Goal: Transaction & Acquisition: Purchase product/service

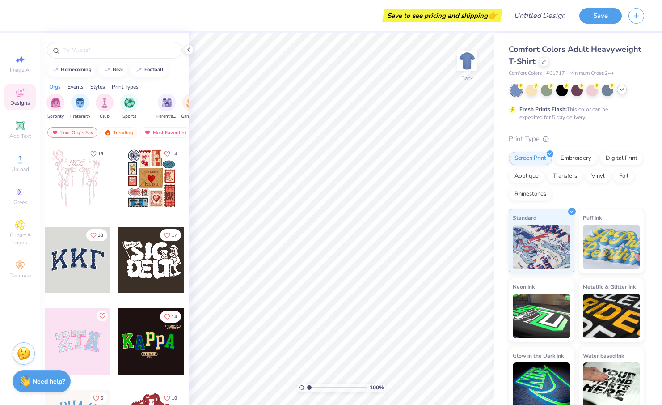
click at [619, 91] on icon at bounding box center [621, 89] width 7 height 7
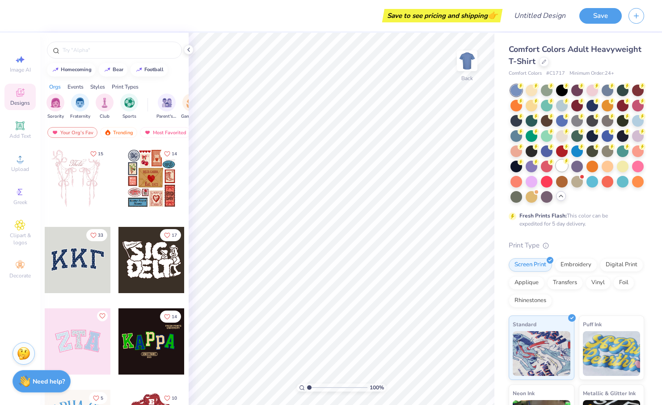
click at [560, 164] on div at bounding box center [562, 166] width 12 height 12
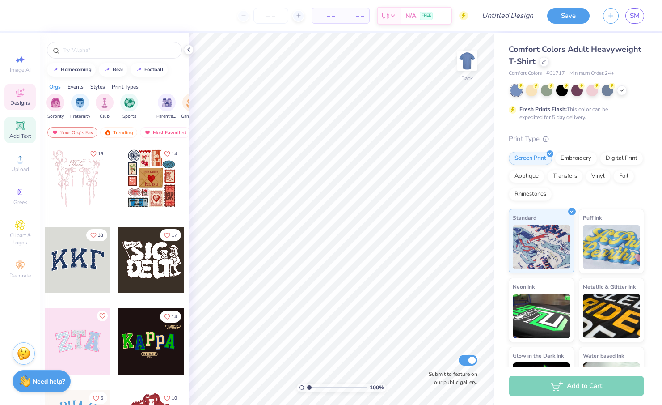
click at [18, 130] on icon at bounding box center [20, 125] width 11 height 11
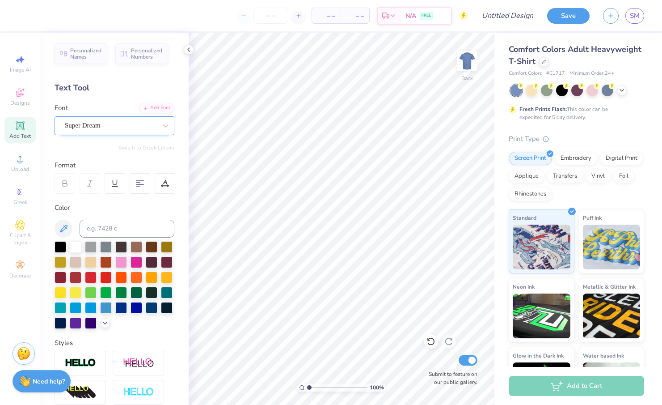
click at [81, 127] on div "Super Dream" at bounding box center [111, 125] width 94 height 14
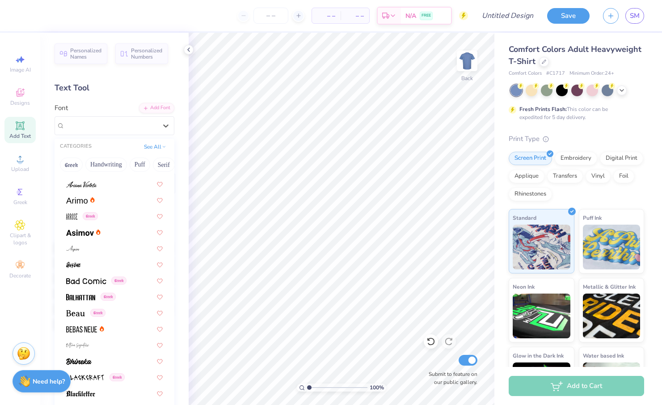
scroll to position [287, 0]
click at [110, 187] on div at bounding box center [114, 182] width 97 height 9
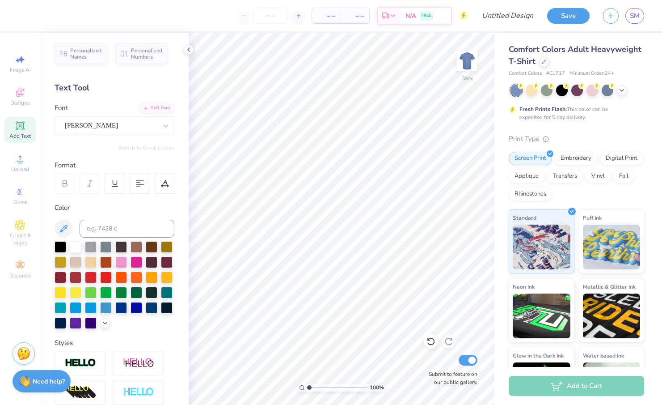
click at [26, 128] on div "Add Text" at bounding box center [19, 130] width 31 height 26
click at [21, 133] on span "Add Text" at bounding box center [19, 135] width 21 height 7
type textarea "d"
type textarea "Delta Zeta Paint a turtle 2025"
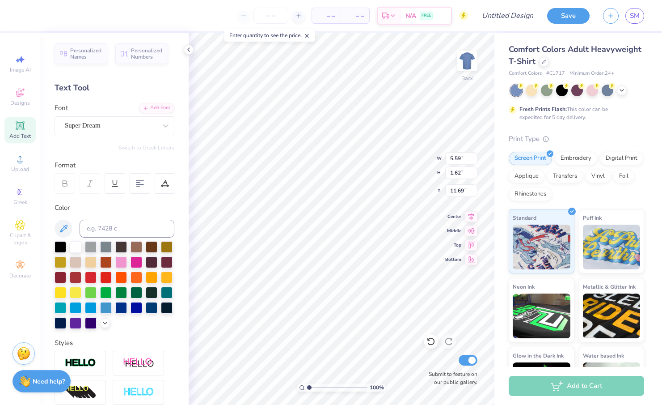
scroll to position [0, 2]
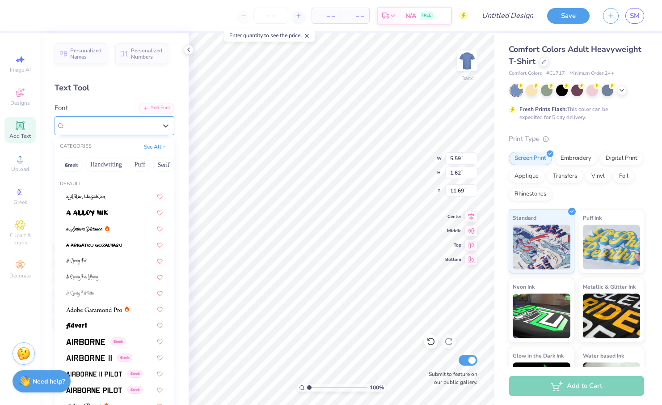
click at [109, 118] on div "Super Dream" at bounding box center [111, 125] width 94 height 14
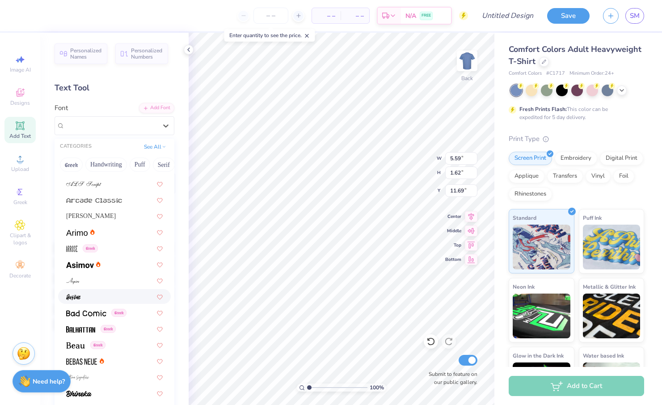
scroll to position [250, 0]
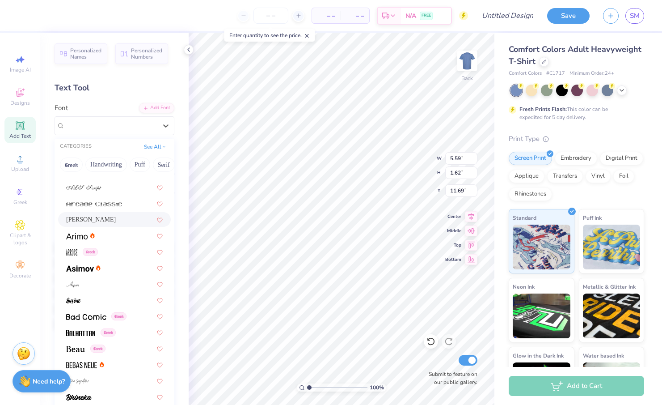
click at [104, 220] on div "Ariana Violeta" at bounding box center [114, 219] width 97 height 9
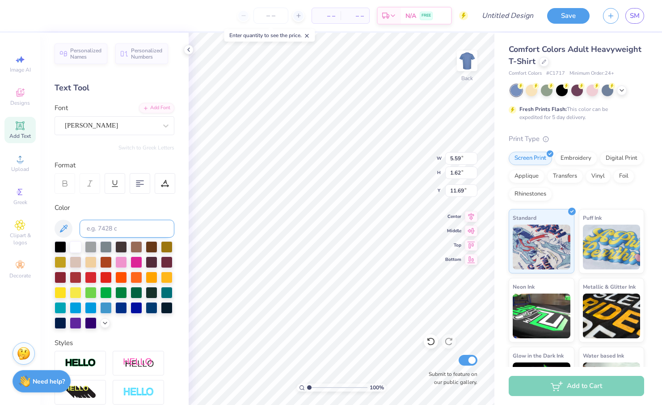
scroll to position [0, 1]
click at [470, 230] on icon at bounding box center [472, 229] width 8 height 6
click at [471, 230] on icon at bounding box center [471, 229] width 13 height 11
click at [468, 229] on icon at bounding box center [472, 229] width 8 height 6
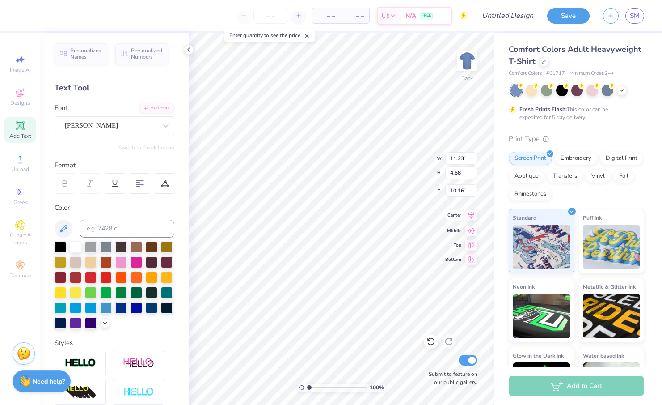
click at [473, 215] on icon at bounding box center [471, 215] width 13 height 11
click at [468, 214] on icon at bounding box center [471, 215] width 13 height 11
type input "5.75"
type textarea "Delta Zeta Paint a turtle 2025"
click at [622, 89] on icon at bounding box center [621, 89] width 7 height 7
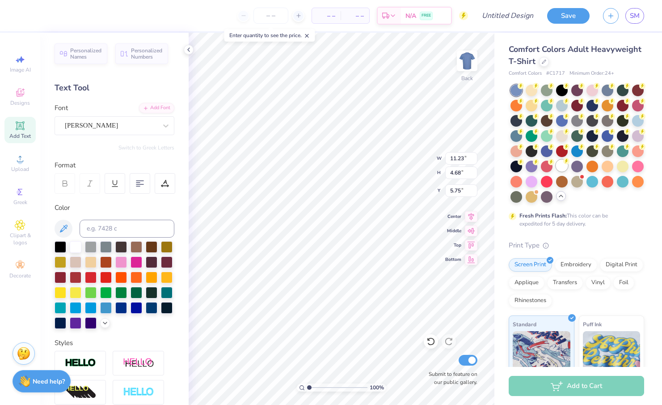
click at [561, 165] on div at bounding box center [562, 166] width 12 height 12
click at [58, 248] on div at bounding box center [61, 246] width 12 height 12
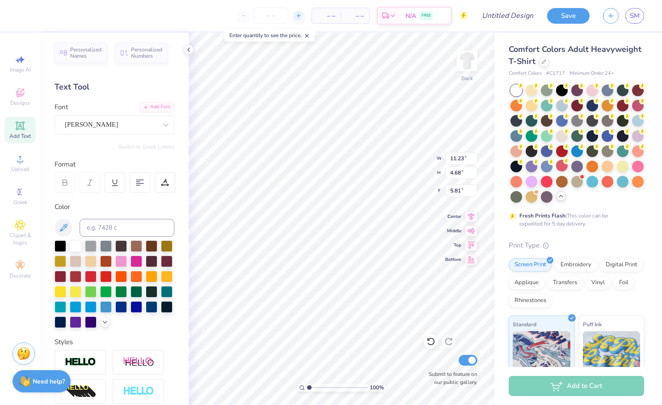
click at [276, 17] on input "number" at bounding box center [270, 16] width 35 height 16
click at [245, 16] on div at bounding box center [270, 16] width 67 height 16
click at [258, 19] on input "number" at bounding box center [270, 16] width 35 height 16
click at [308, 35] on icon at bounding box center [307, 36] width 6 height 6
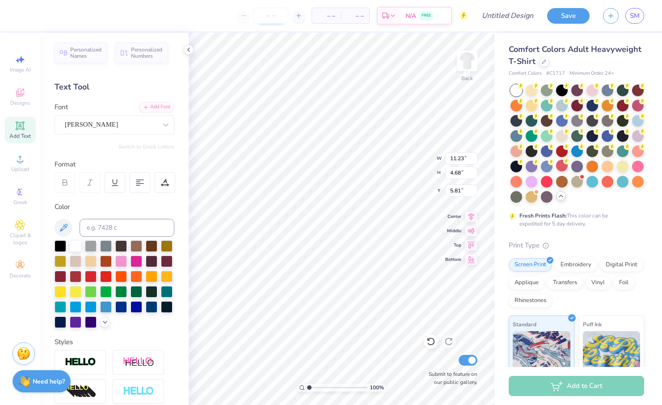
click at [262, 16] on input "number" at bounding box center [270, 16] width 35 height 16
click at [240, 16] on div at bounding box center [270, 16] width 67 height 16
type input "5.82"
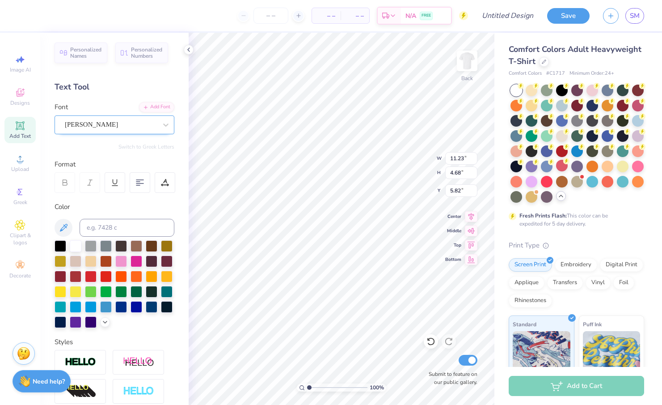
click at [109, 129] on div "Ariana Violeta" at bounding box center [111, 125] width 94 height 14
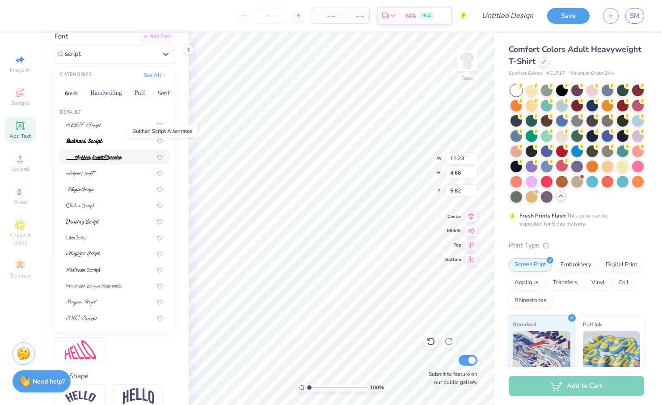
scroll to position [115, 0]
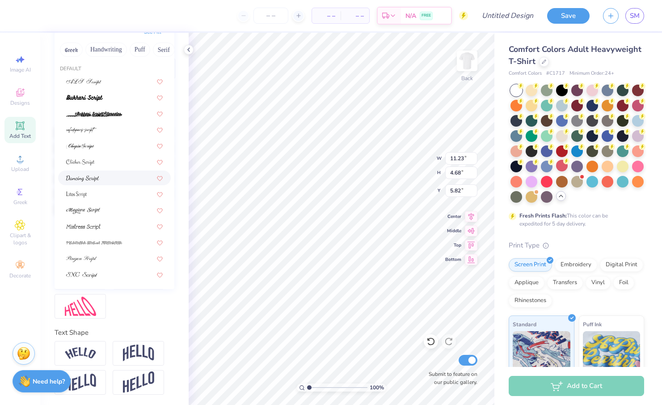
click at [91, 177] on img at bounding box center [82, 178] width 33 height 6
type input "script"
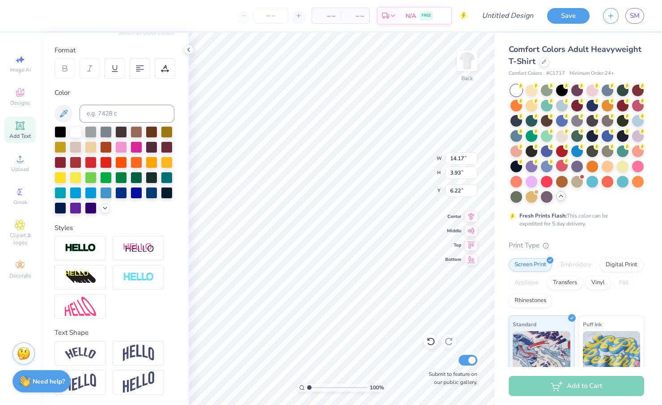
type input "11.49"
type input "3.19"
type input "7.12"
type textarea "Delta Zeta"
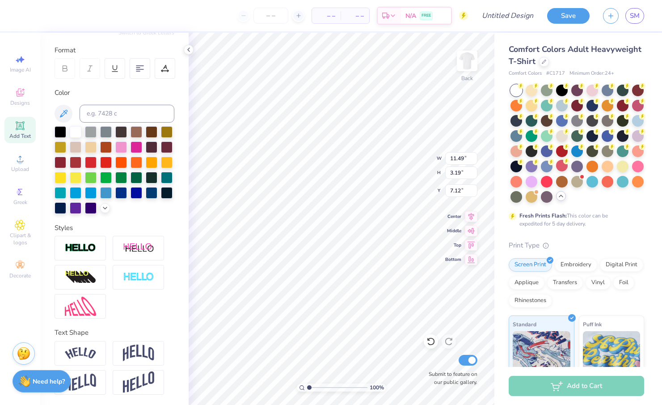
scroll to position [0, 0]
type input "6.12"
type input "1.28"
type input "8.07"
type input "6.42"
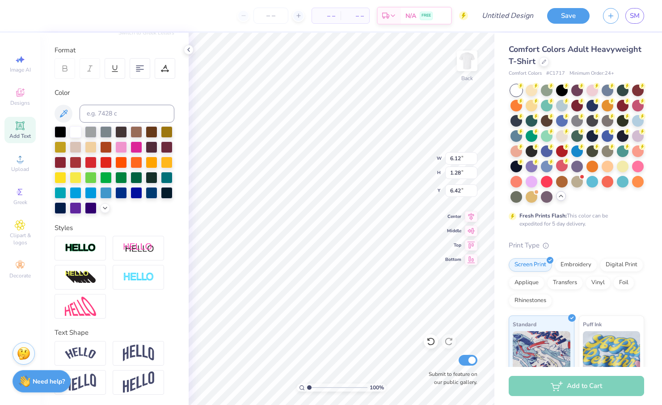
scroll to position [0, 1]
type input "11.12"
type input "2.33"
click at [18, 130] on icon at bounding box center [20, 125] width 11 height 11
click at [16, 133] on span "Add Text" at bounding box center [19, 135] width 21 height 7
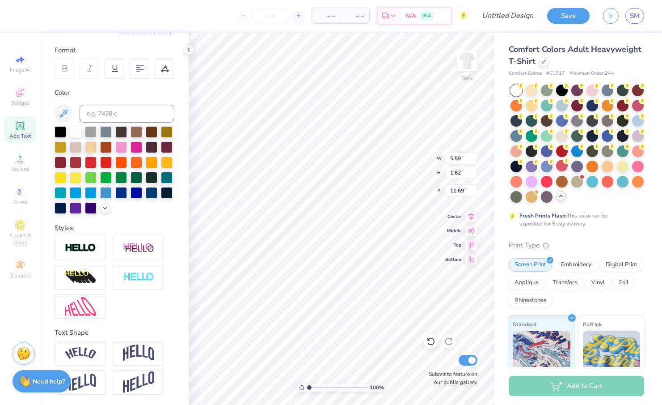
scroll to position [0, 0]
type textarea "T"
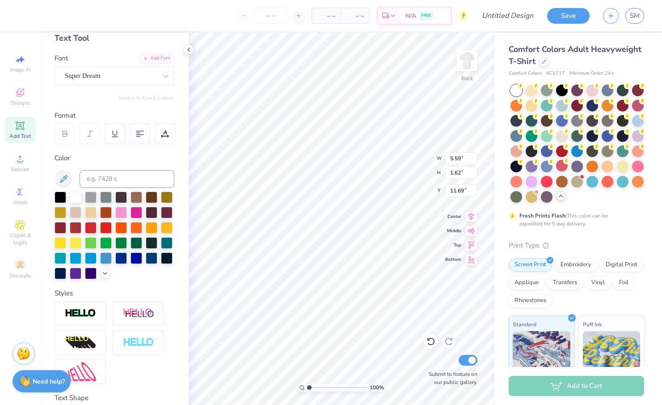
scroll to position [33, 0]
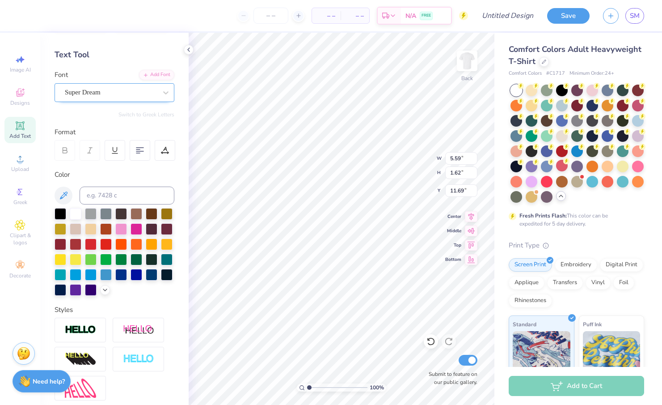
click at [110, 90] on div "Super Dream" at bounding box center [111, 92] width 94 height 14
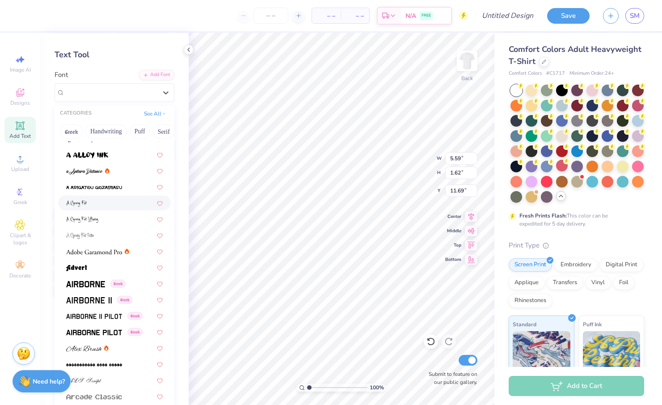
scroll to position [29, 0]
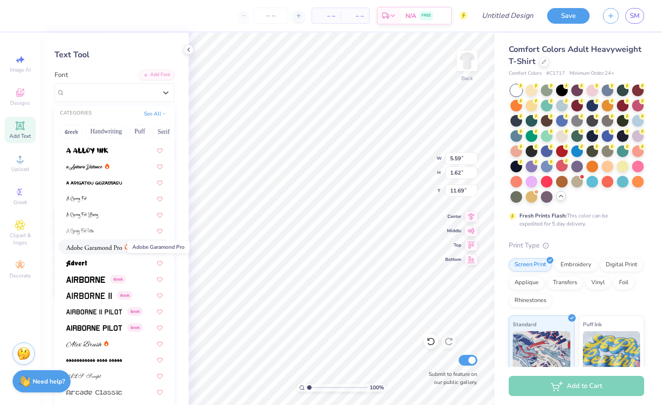
click at [110, 247] on img at bounding box center [94, 247] width 56 height 6
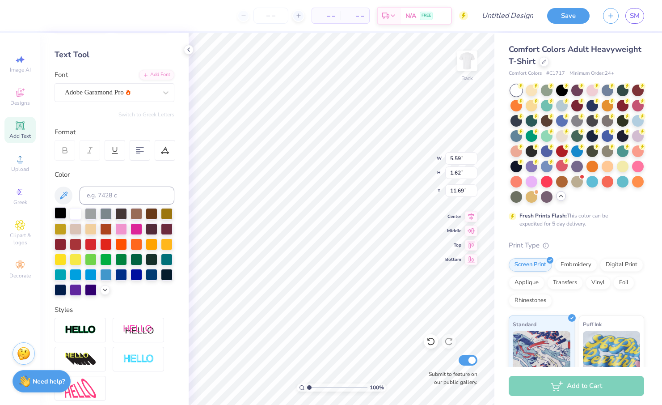
click at [59, 211] on div at bounding box center [61, 213] width 12 height 12
type textarea "p"
click at [15, 138] on span "Add Text" at bounding box center [19, 135] width 21 height 7
click at [20, 133] on span "Add Text" at bounding box center [19, 135] width 21 height 7
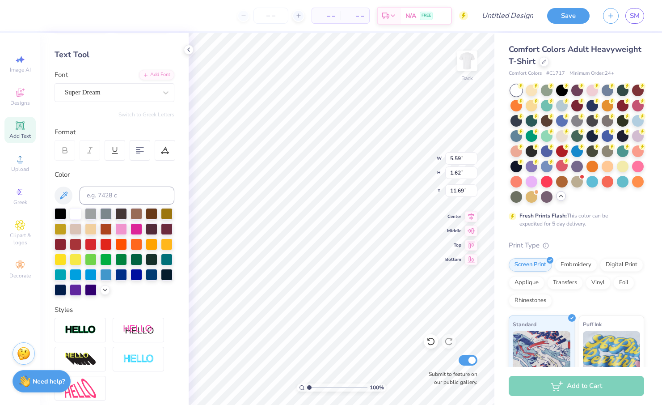
scroll to position [0, 4]
type textarea "PAINT A TURTLE 2025"
click at [140, 88] on div "Super Dream" at bounding box center [111, 92] width 94 height 14
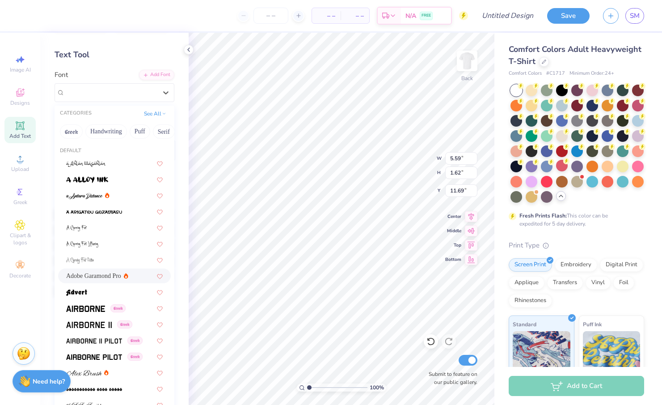
click at [104, 280] on span "Adobe Garamond Pro" at bounding box center [93, 275] width 55 height 9
click at [143, 93] on div "Adobe Garamond Pro" at bounding box center [111, 92] width 94 height 14
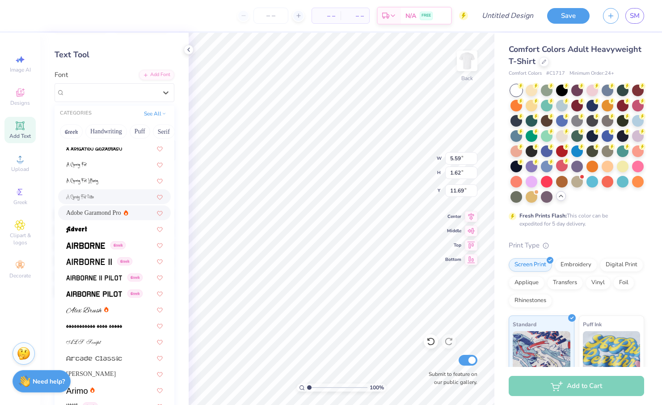
scroll to position [81, 0]
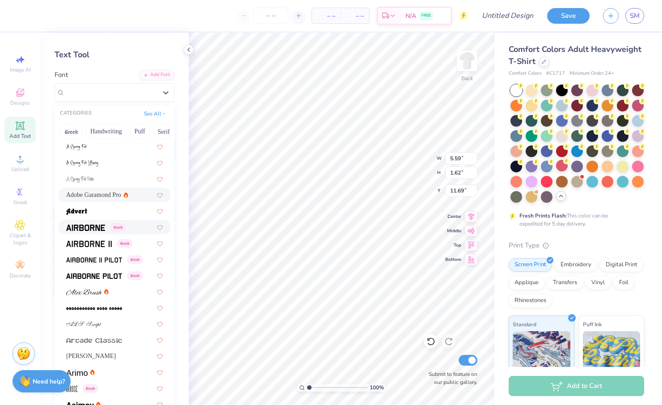
click at [93, 230] on img at bounding box center [85, 227] width 39 height 6
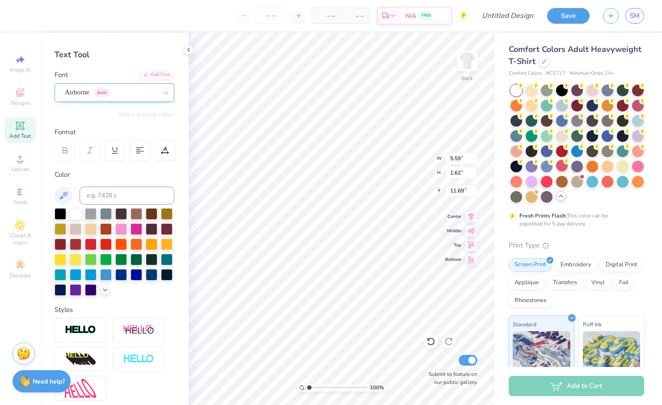
click at [112, 91] on div "Airborne Greek" at bounding box center [111, 92] width 94 height 14
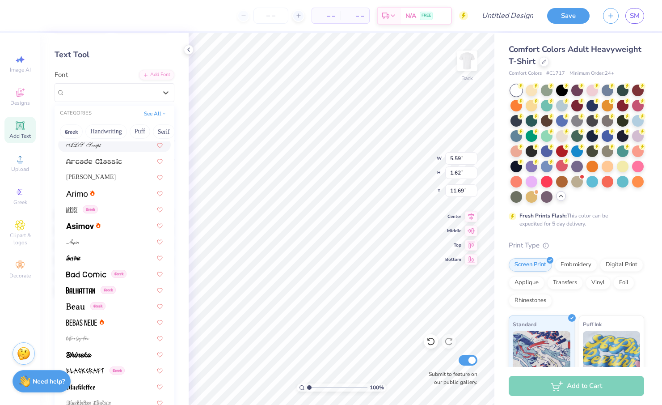
scroll to position [318, 0]
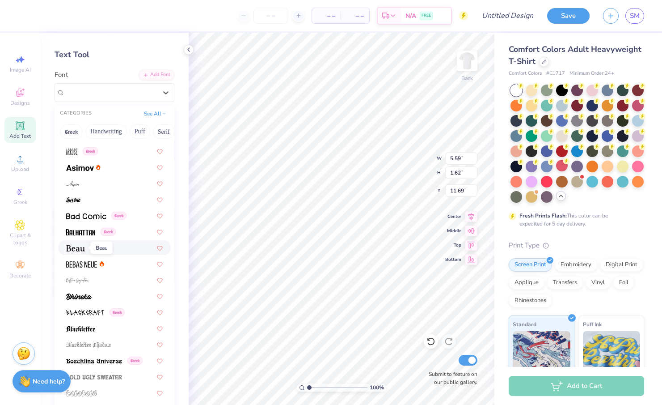
click at [77, 247] on img at bounding box center [75, 248] width 19 height 6
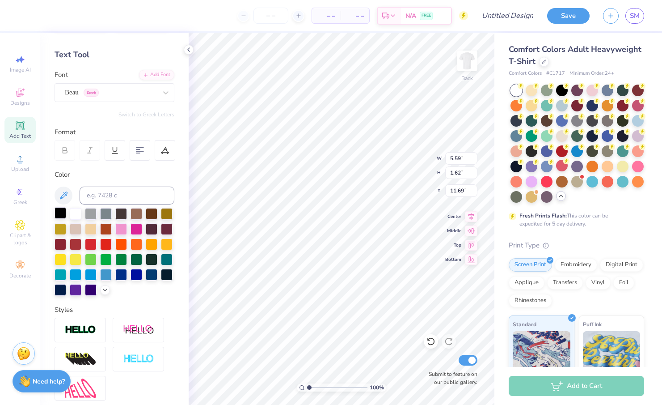
click at [59, 211] on div at bounding box center [61, 213] width 12 height 12
type input "9.30"
type input "0.80"
type input "9.63"
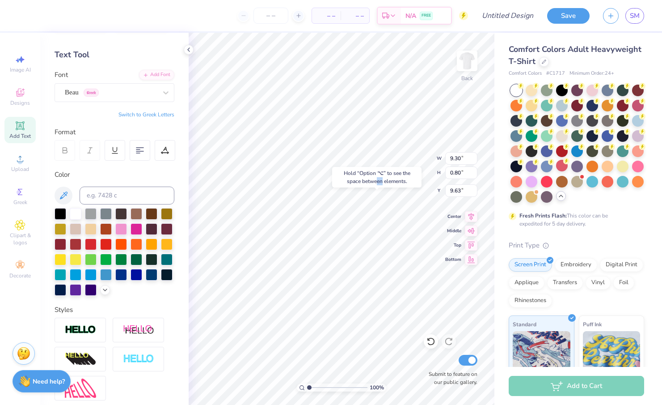
drag, startPoint x: 383, startPoint y: 180, endPoint x: 377, endPoint y: 183, distance: 6.8
click at [377, 183] on div "Hold “Option ⌥” to see the space between elements." at bounding box center [376, 177] width 89 height 21
type input "6.51"
click at [472, 59] on img at bounding box center [467, 61] width 36 height 36
click at [22, 90] on icon at bounding box center [20, 92] width 11 height 11
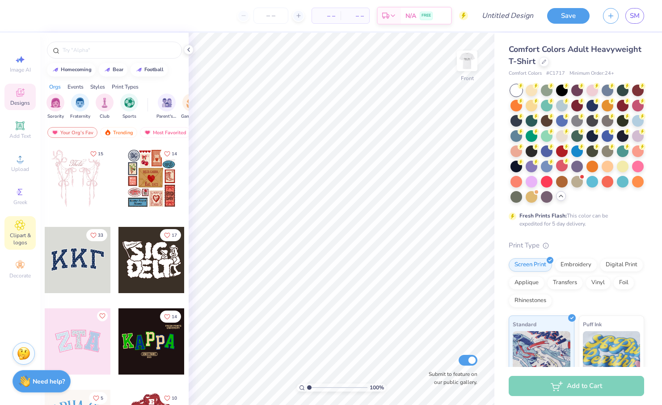
click at [19, 245] on span "Clipart & logos" at bounding box center [19, 239] width 31 height 14
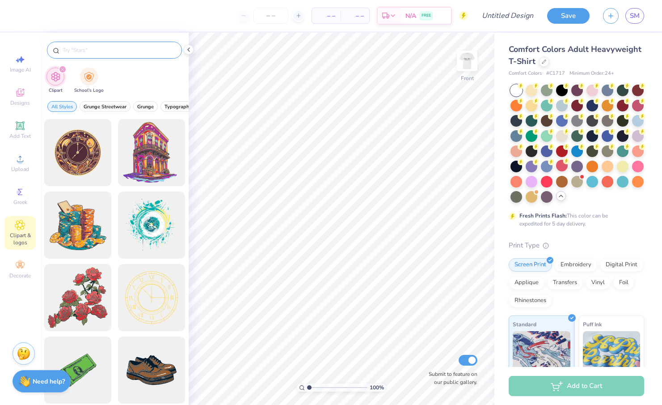
click at [124, 49] on input "text" at bounding box center [119, 50] width 114 height 9
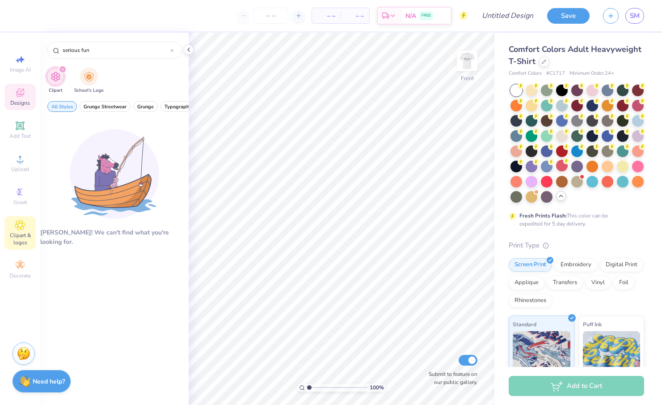
type input "serious fun"
drag, startPoint x: 22, startPoint y: 102, endPoint x: 17, endPoint y: 100, distance: 5.0
click at [18, 101] on span "Designs" at bounding box center [20, 102] width 20 height 7
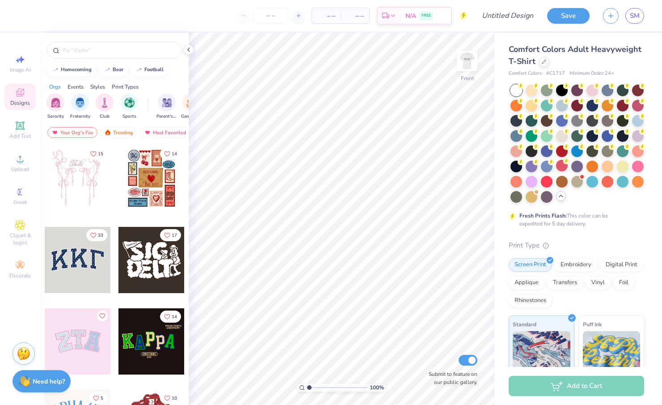
click at [178, 191] on div at bounding box center [151, 178] width 66 height 66
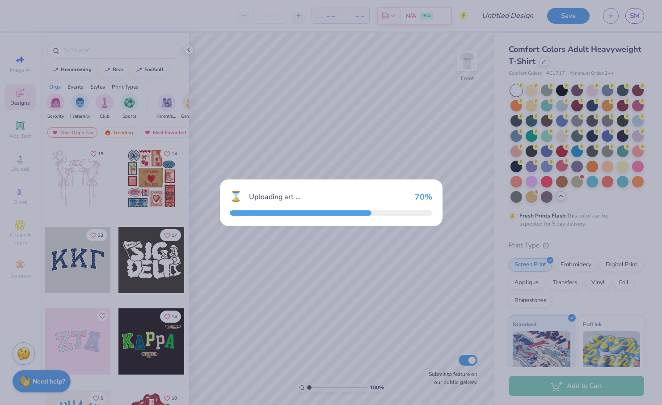
click at [330, 135] on div "⌛ Uploading art ... 70 %" at bounding box center [331, 202] width 662 height 405
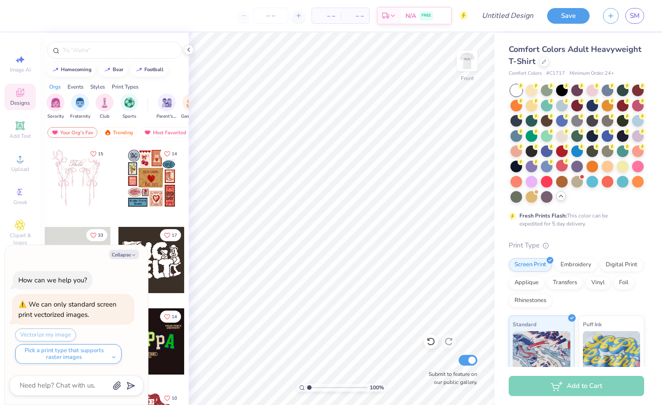
click at [43, 215] on div "15 14 33 17 14 5 10 18 45" at bounding box center [114, 291] width 148 height 293
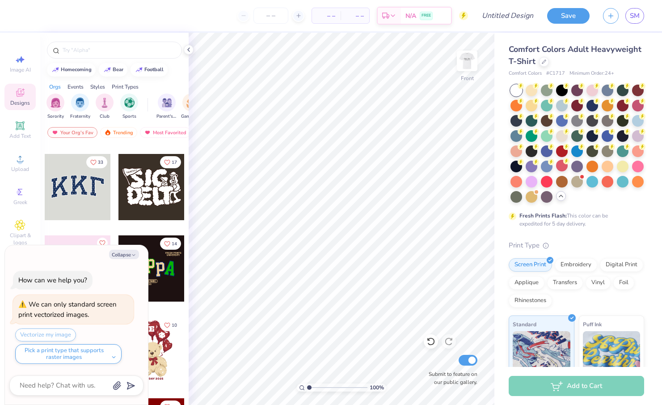
scroll to position [70, 0]
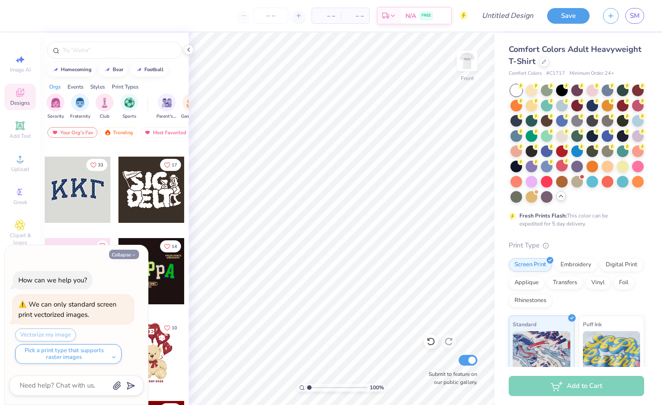
click at [132, 254] on polyline "button" at bounding box center [133, 254] width 3 height 1
type textarea "x"
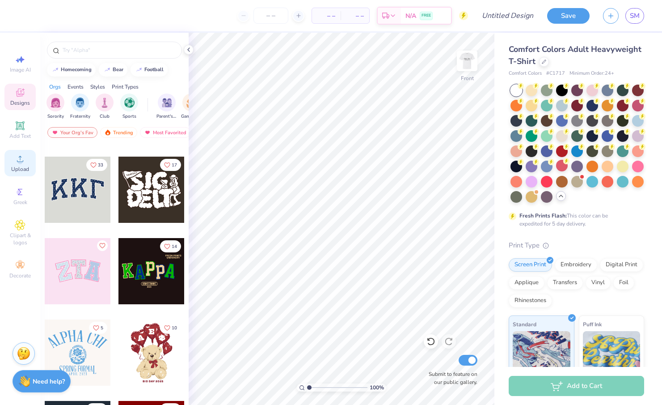
click at [17, 167] on span "Upload" at bounding box center [20, 168] width 18 height 7
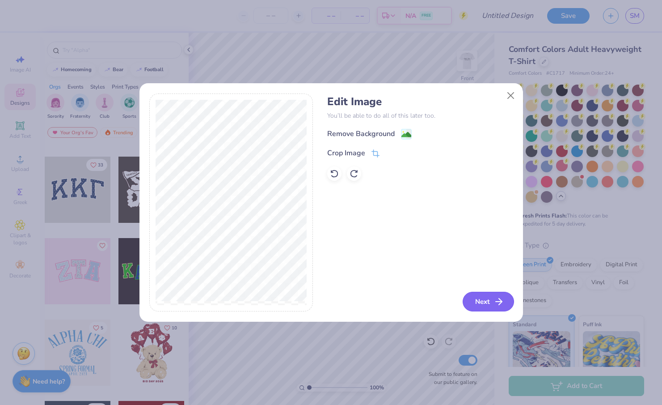
click at [483, 308] on button "Next" at bounding box center [488, 301] width 51 height 20
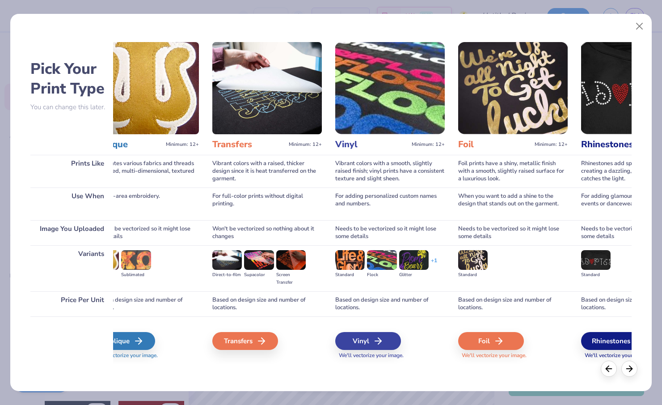
scroll to position [0, 478]
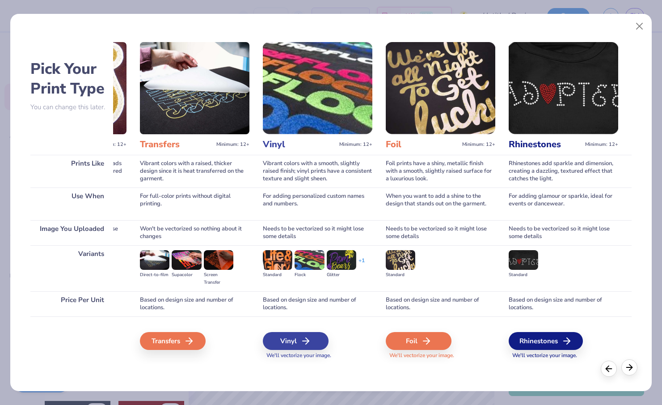
click at [630, 368] on icon at bounding box center [629, 367] width 10 height 10
click at [630, 368] on polyline at bounding box center [630, 367] width 3 height 6
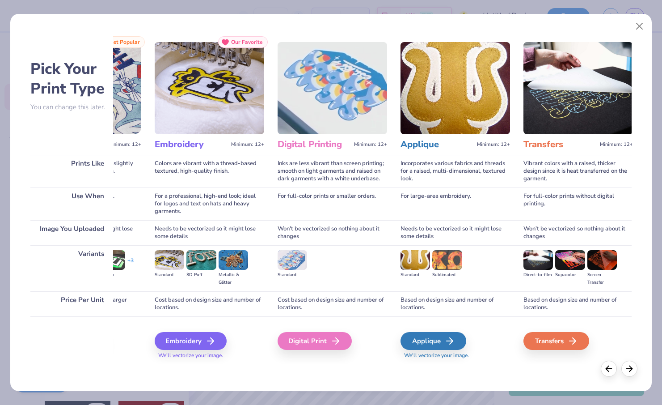
scroll to position [0, 0]
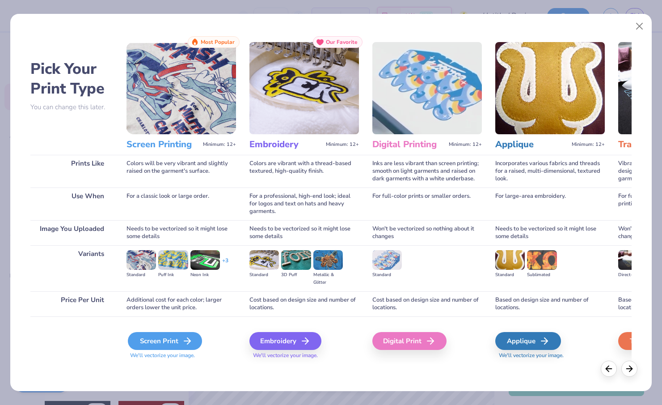
click at [150, 342] on div "Screen Print" at bounding box center [165, 341] width 74 height 18
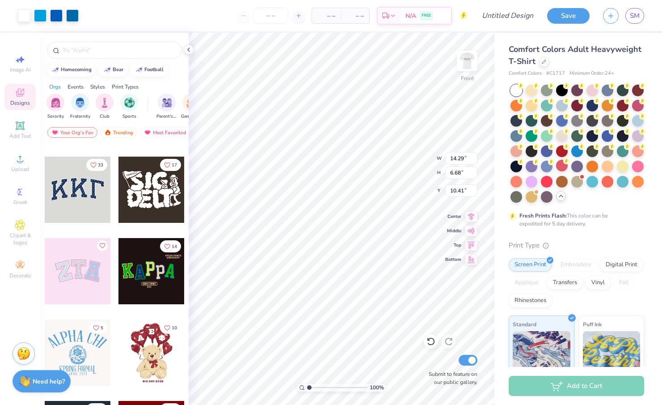
type input "12.27"
type input "5.74"
type input "7.60"
type input "13.16"
type input "6.15"
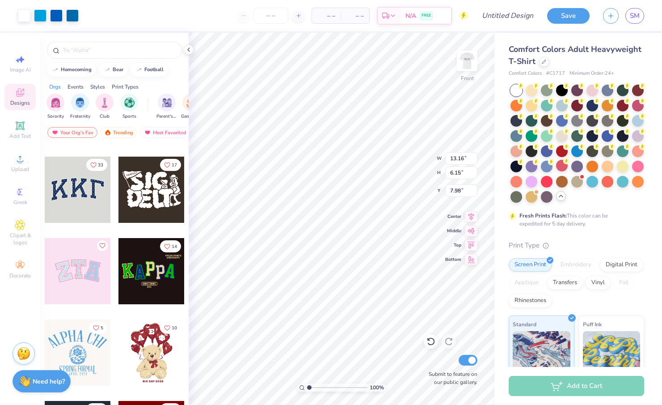
type input "9.99"
click at [467, 59] on img at bounding box center [467, 61] width 36 height 36
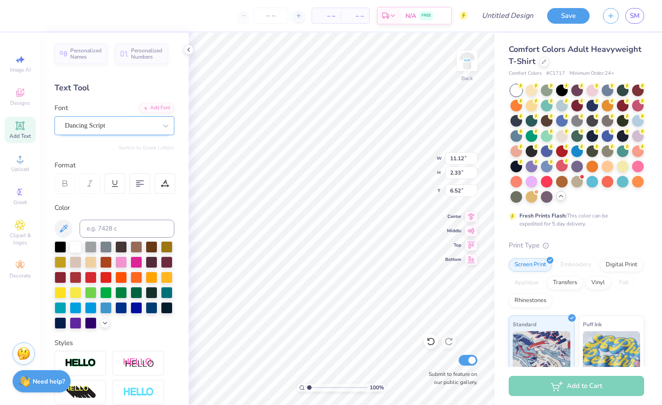
click at [141, 129] on div "Dancing Script" at bounding box center [111, 125] width 94 height 14
type input "delt"
click at [461, 64] on img at bounding box center [467, 61] width 36 height 36
type input "10.00"
click at [466, 67] on img at bounding box center [467, 61] width 36 height 36
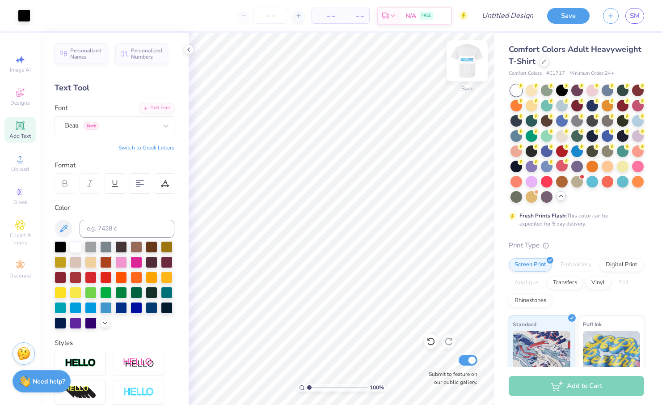
click at [472, 61] on img at bounding box center [467, 61] width 36 height 36
click at [471, 55] on img at bounding box center [467, 61] width 36 height 36
